Goal: Navigation & Orientation: Find specific page/section

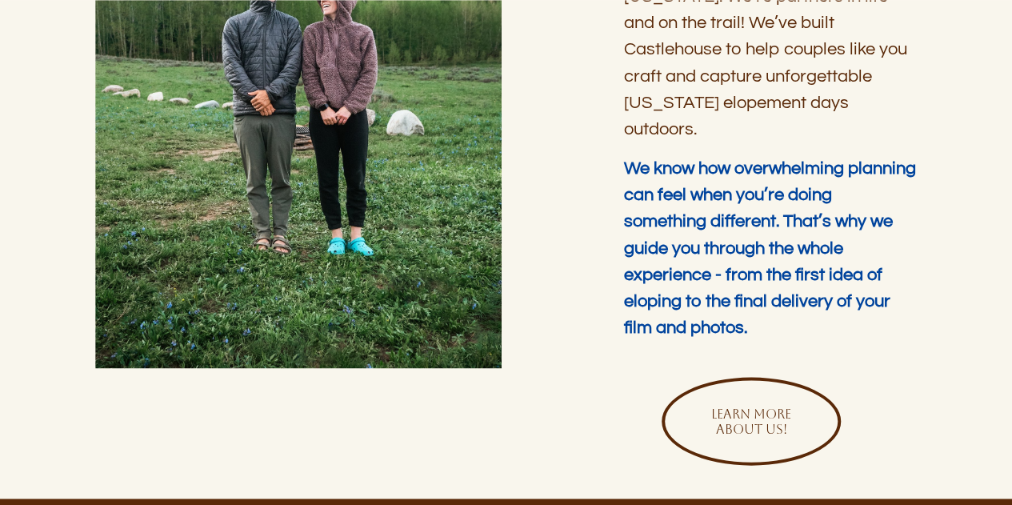
scroll to position [1761, 0]
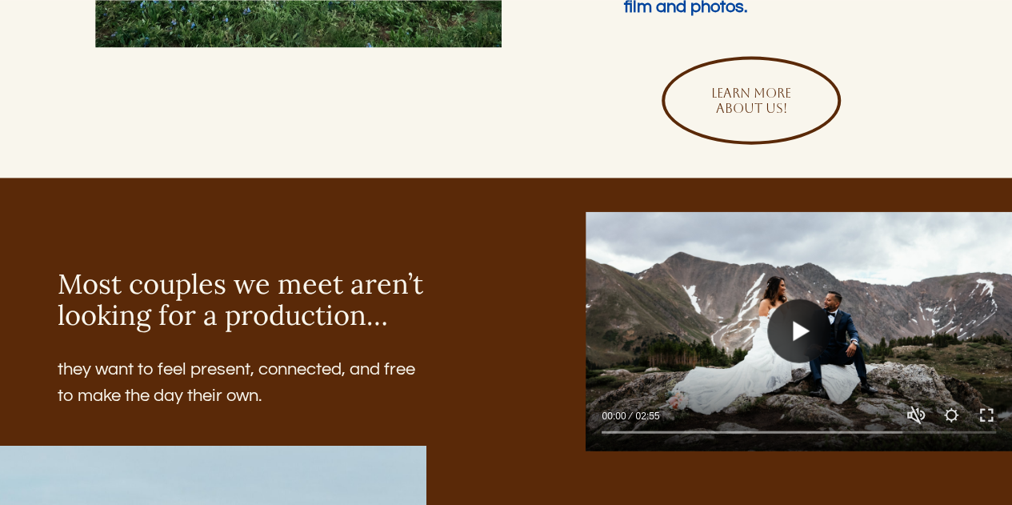
click at [794, 299] on button "Play" at bounding box center [799, 331] width 64 height 64
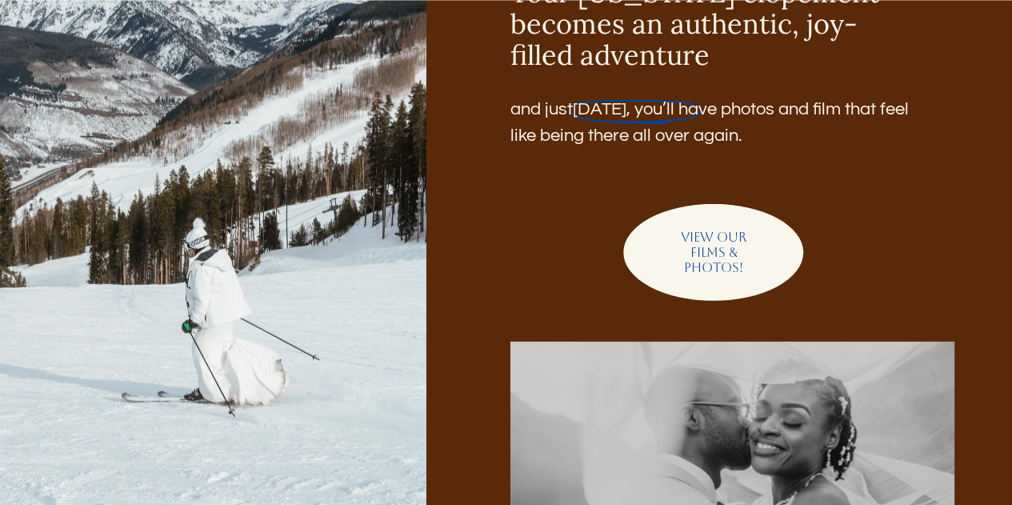
scroll to position [2321, 0]
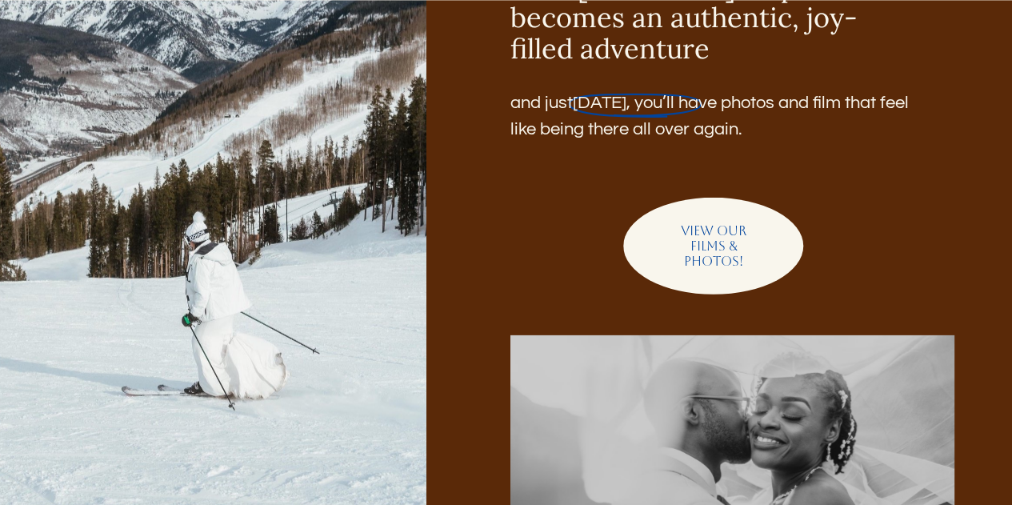
click at [719, 215] on link "View our films & photos!" at bounding box center [713, 246] width 180 height 97
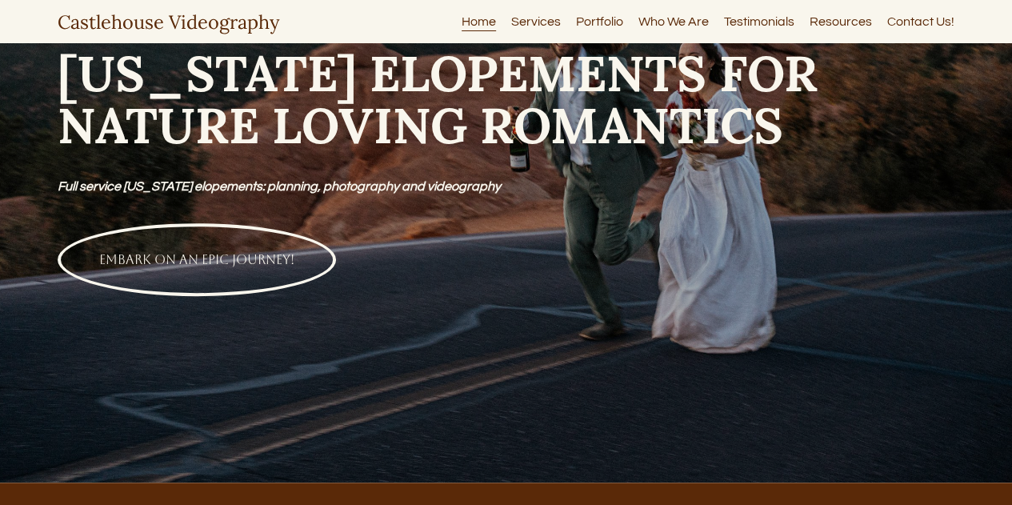
scroll to position [0, 0]
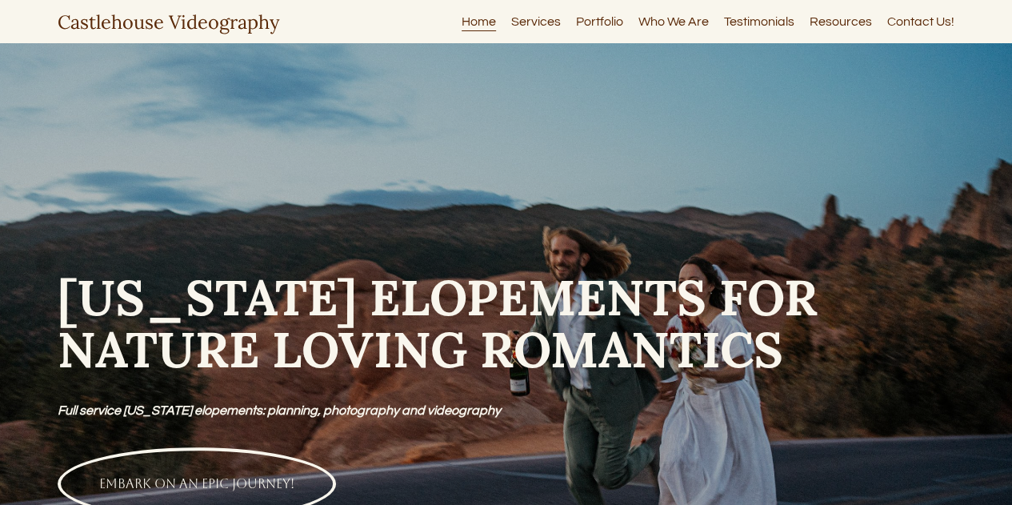
click at [837, 22] on link "Resources" at bounding box center [841, 21] width 62 height 22
type input "****"
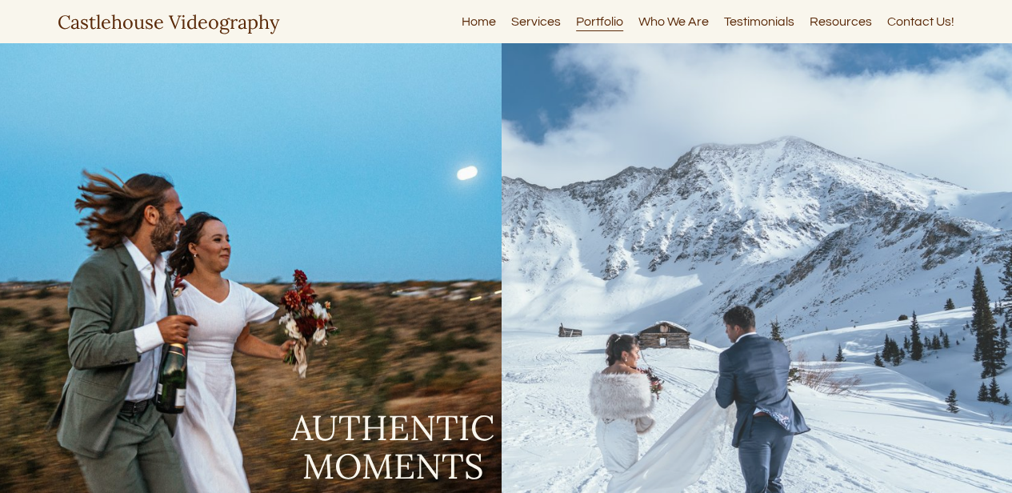
click at [538, 25] on link "Services" at bounding box center [536, 21] width 50 height 22
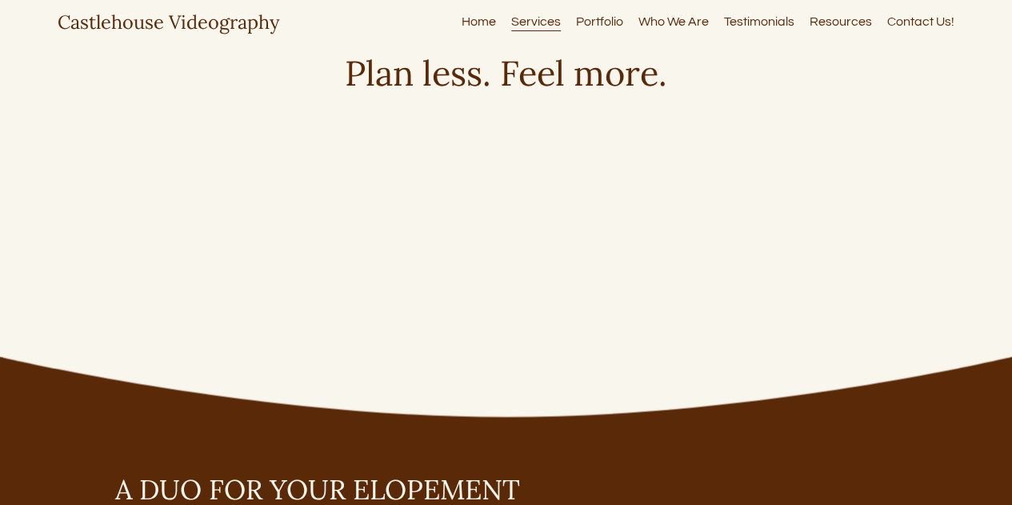
scroll to position [1280, 0]
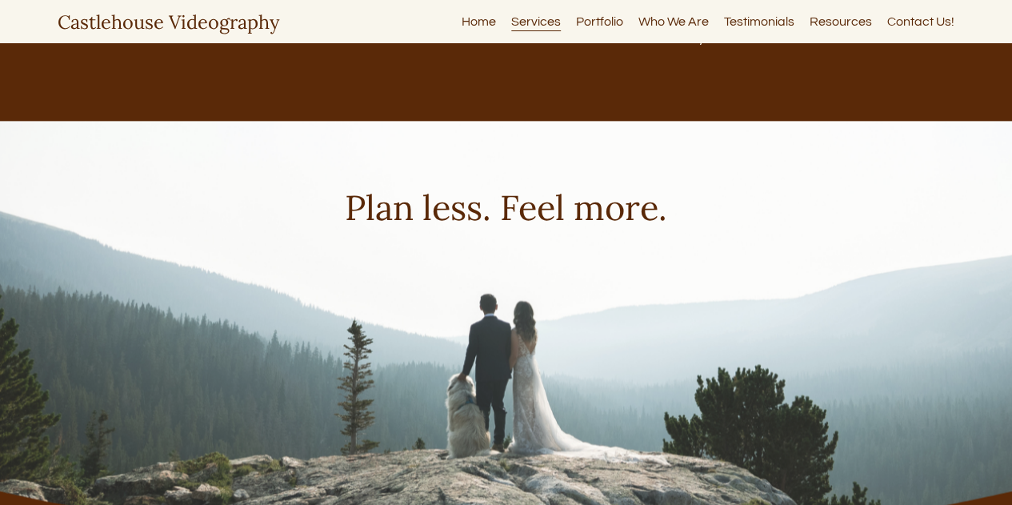
click at [674, 23] on link "Who We Are" at bounding box center [674, 21] width 70 height 22
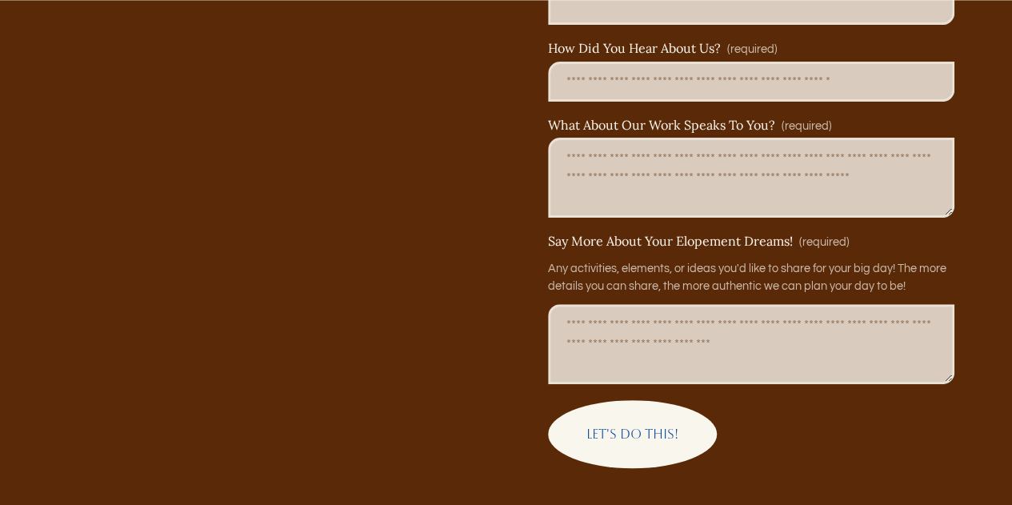
scroll to position [3441, 0]
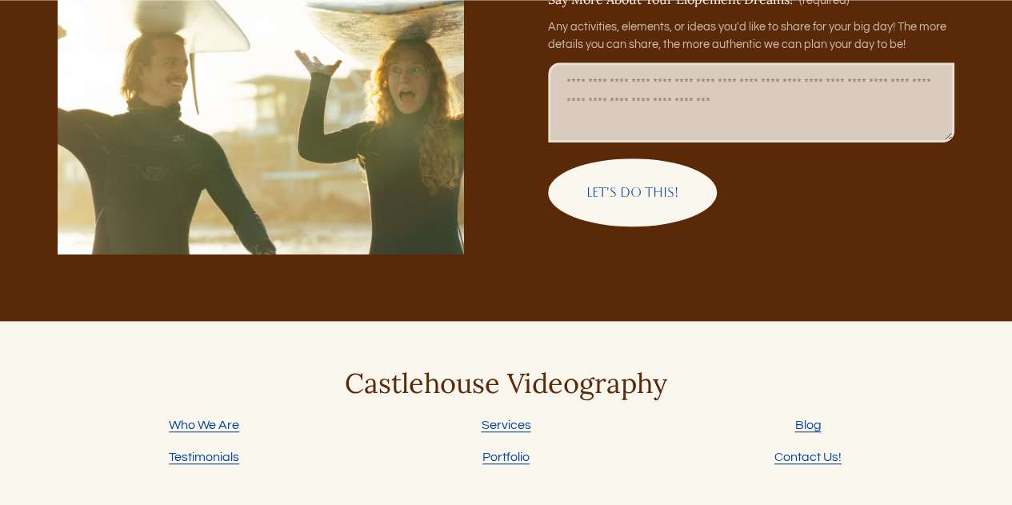
type input "*****"
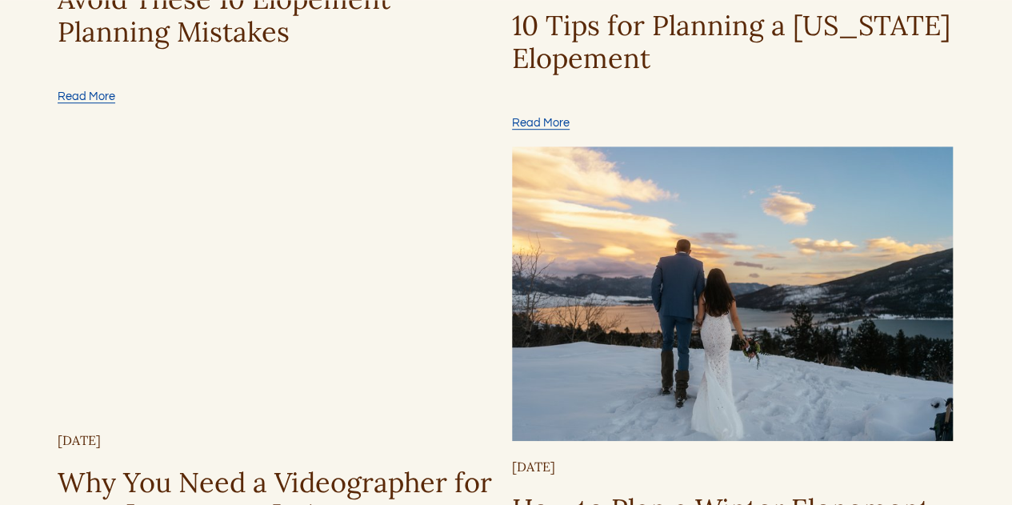
scroll to position [3601, 0]
